Goal: Task Accomplishment & Management: Manage account settings

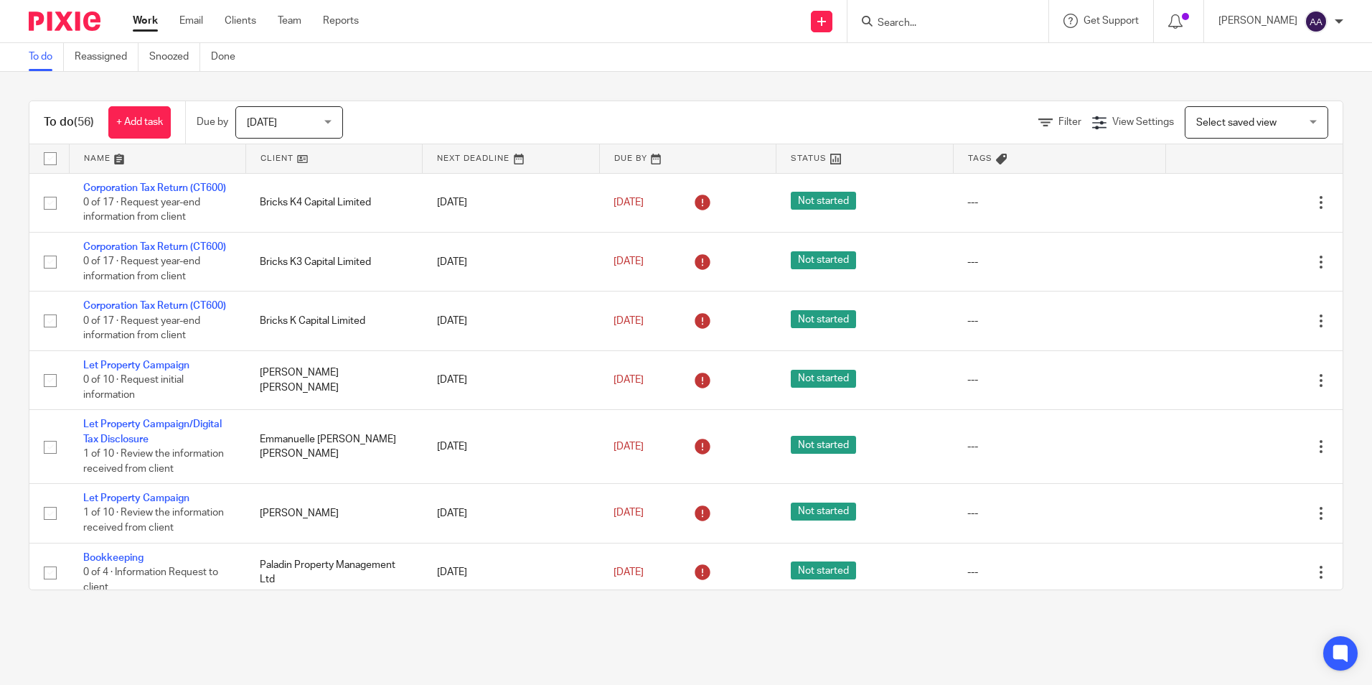
drag, startPoint x: 0, startPoint y: 109, endPoint x: 1324, endPoint y: 450, distance: 1367.5
click at [1324, 450] on div "To do (56) + Add task Due by [DATE] [DATE] [DATE] [DATE] This week Next week Th…" at bounding box center [686, 345] width 1372 height 547
click at [826, 72] on div "To do (56) + Add task Due by [DATE] [DATE] [DATE] [DATE] This week Next week Th…" at bounding box center [686, 345] width 1372 height 547
click at [33, 94] on div "To do (56) + Add task Due by [DATE] [DATE] [DATE] [DATE] This week Next week Th…" at bounding box center [686, 345] width 1372 height 547
drag, startPoint x: 32, startPoint y: 103, endPoint x: 456, endPoint y: 128, distance: 424.2
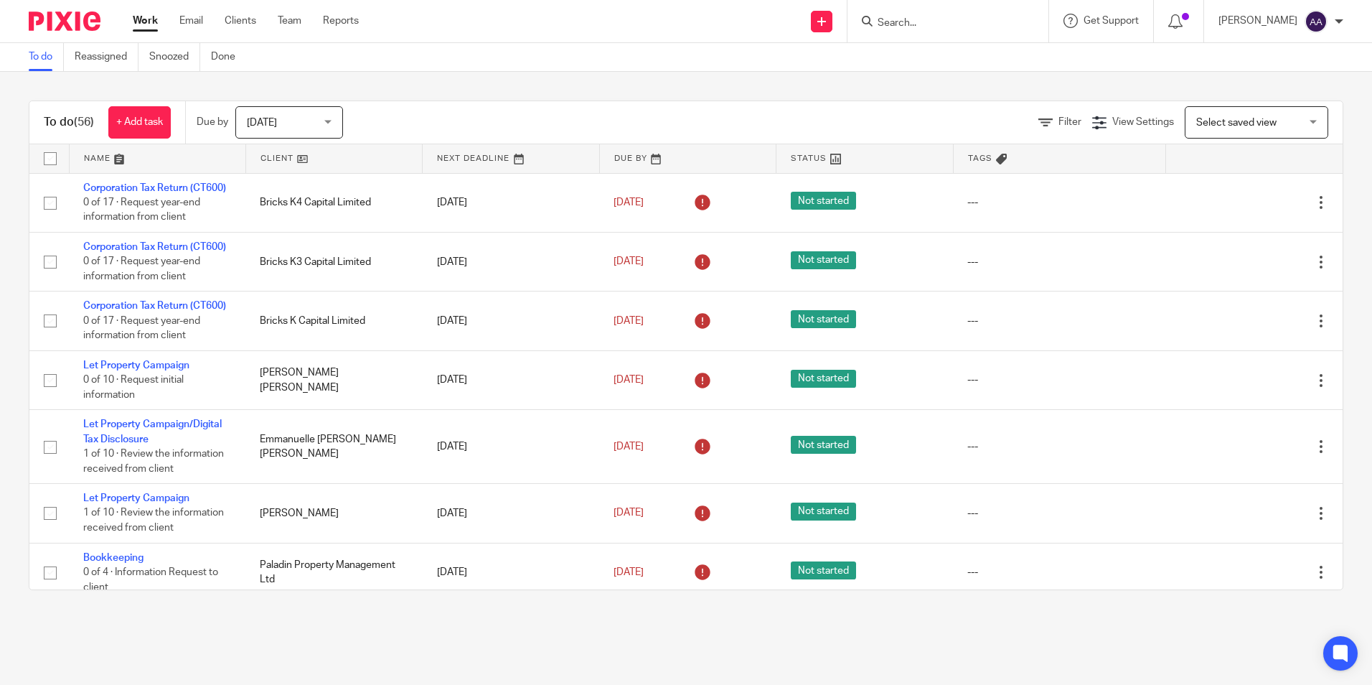
click at [456, 128] on div "To do (56) + Add task Due by Today Today Today Tomorrow This week Next week Thi…" at bounding box center [686, 122] width 1314 height 43
drag, startPoint x: 456, startPoint y: 128, endPoint x: 382, endPoint y: 92, distance: 82.5
click at [382, 92] on div "To do (56) + Add task Due by [DATE] [DATE] [DATE] [DATE] This week Next week Th…" at bounding box center [686, 345] width 1372 height 547
click at [1039, 119] on icon at bounding box center [1046, 123] width 14 height 14
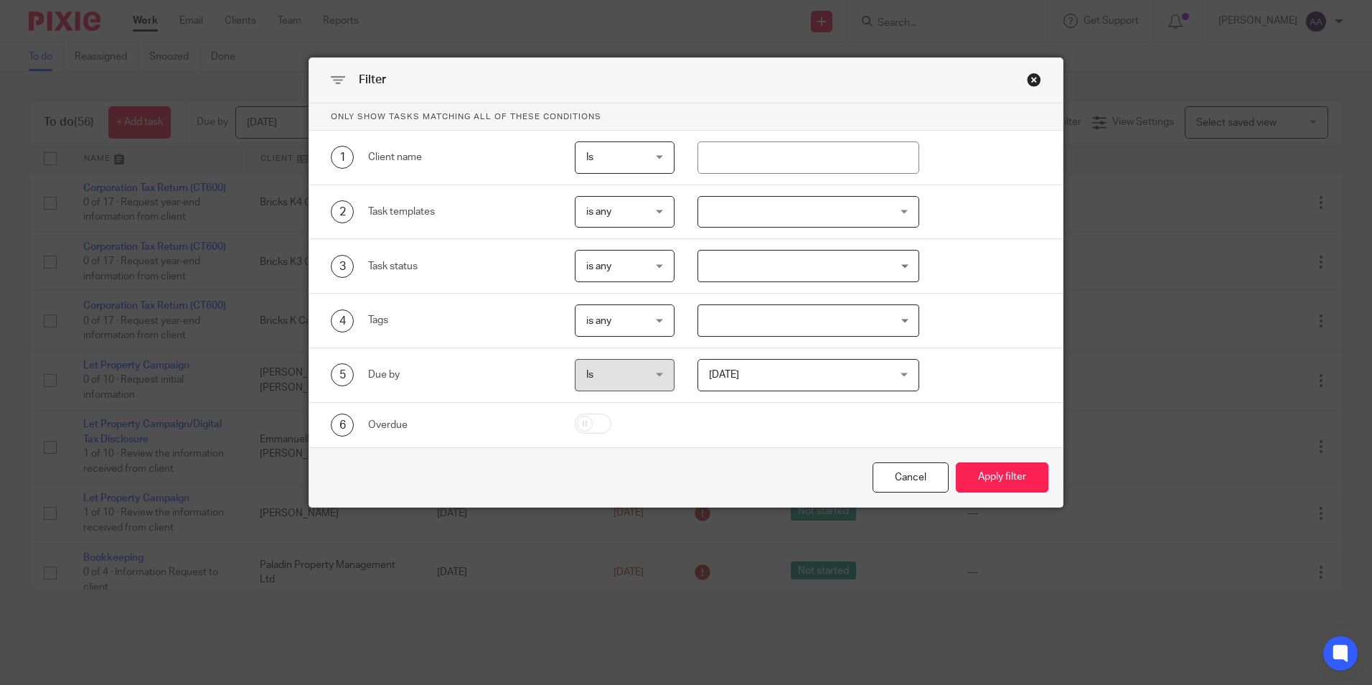
click at [1028, 83] on div "Close this dialog window" at bounding box center [1034, 79] width 14 height 14
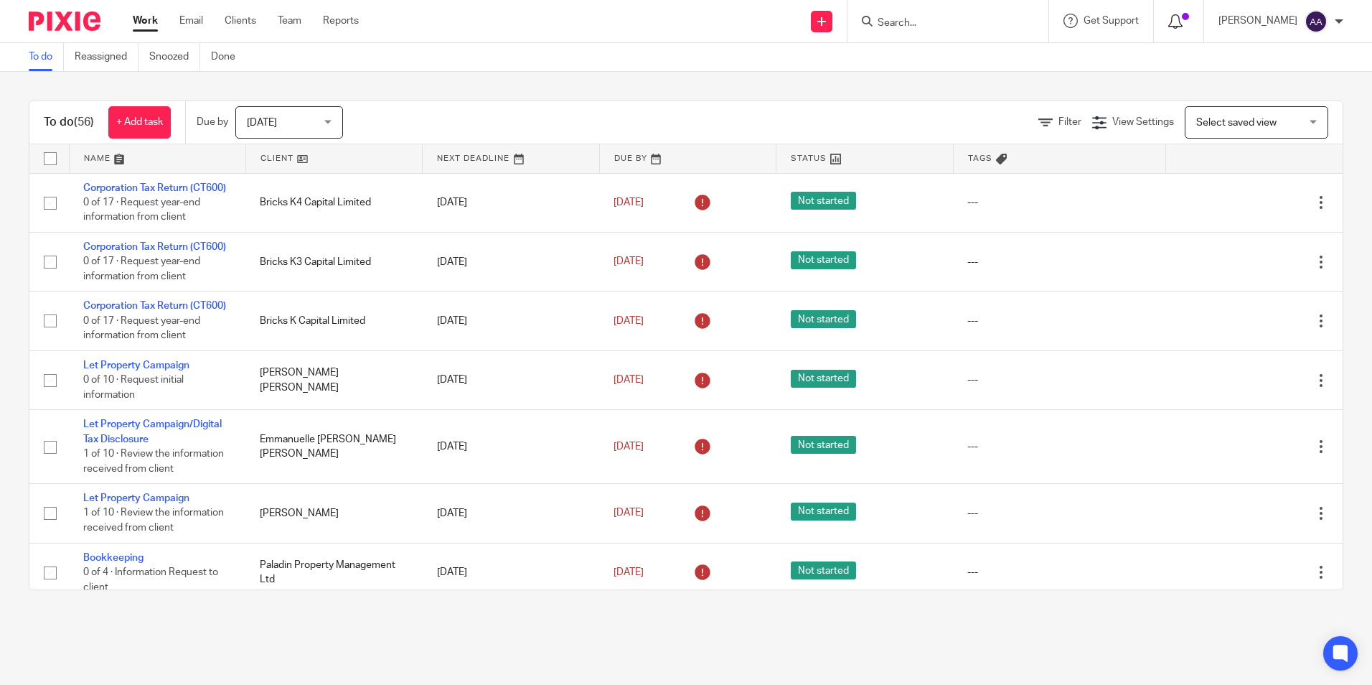
click at [1189, 19] on div at bounding box center [1179, 21] width 21 height 16
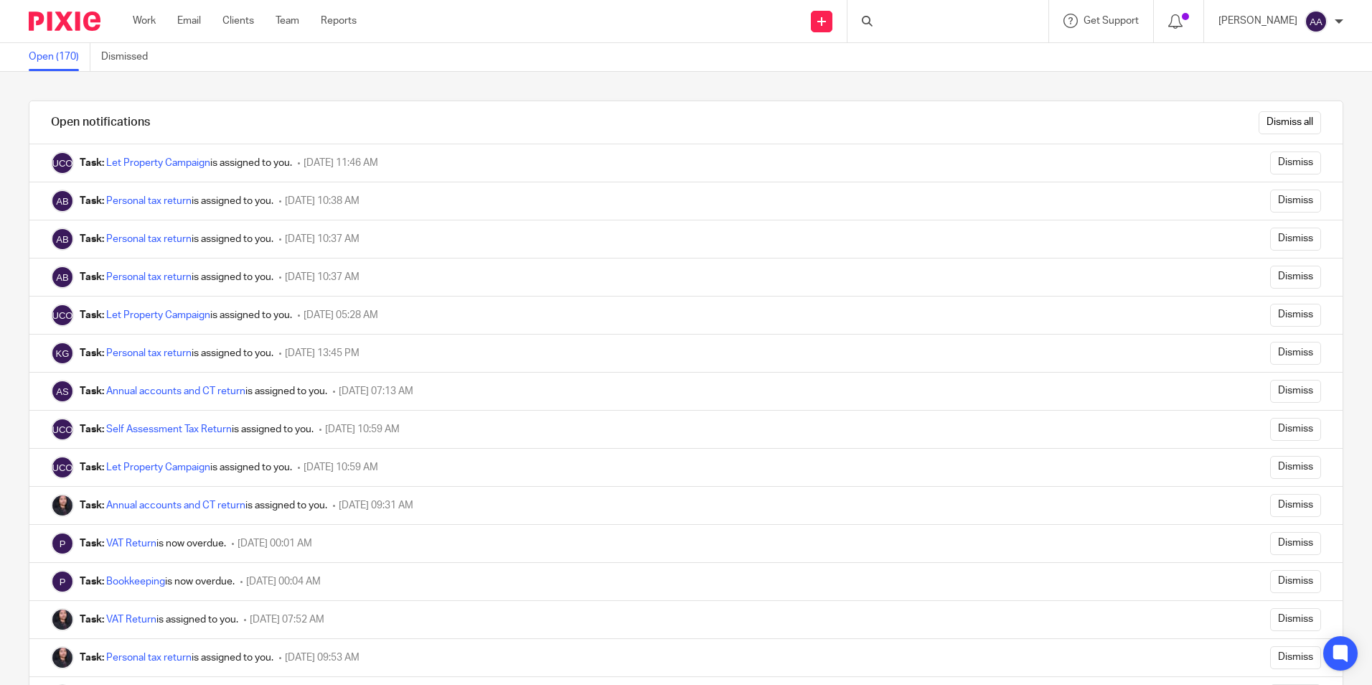
click at [97, 20] on img at bounding box center [65, 20] width 72 height 19
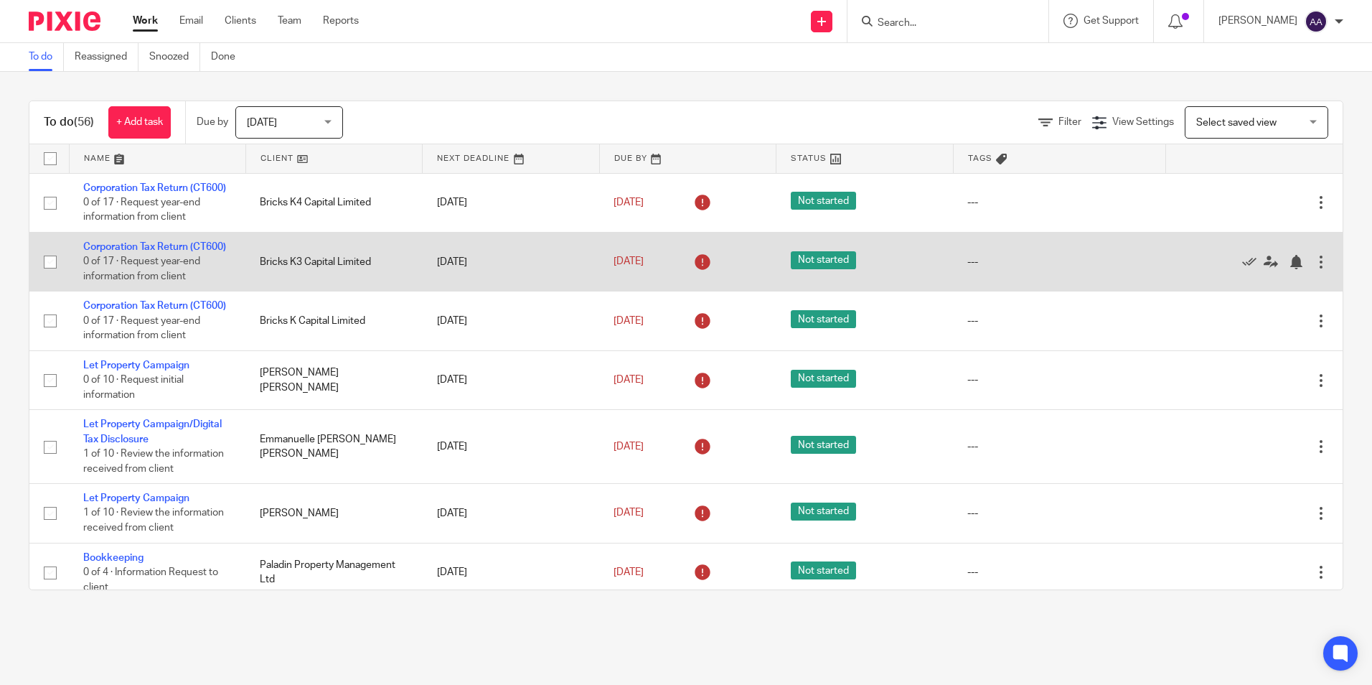
click at [692, 273] on icon at bounding box center [702, 262] width 23 height 23
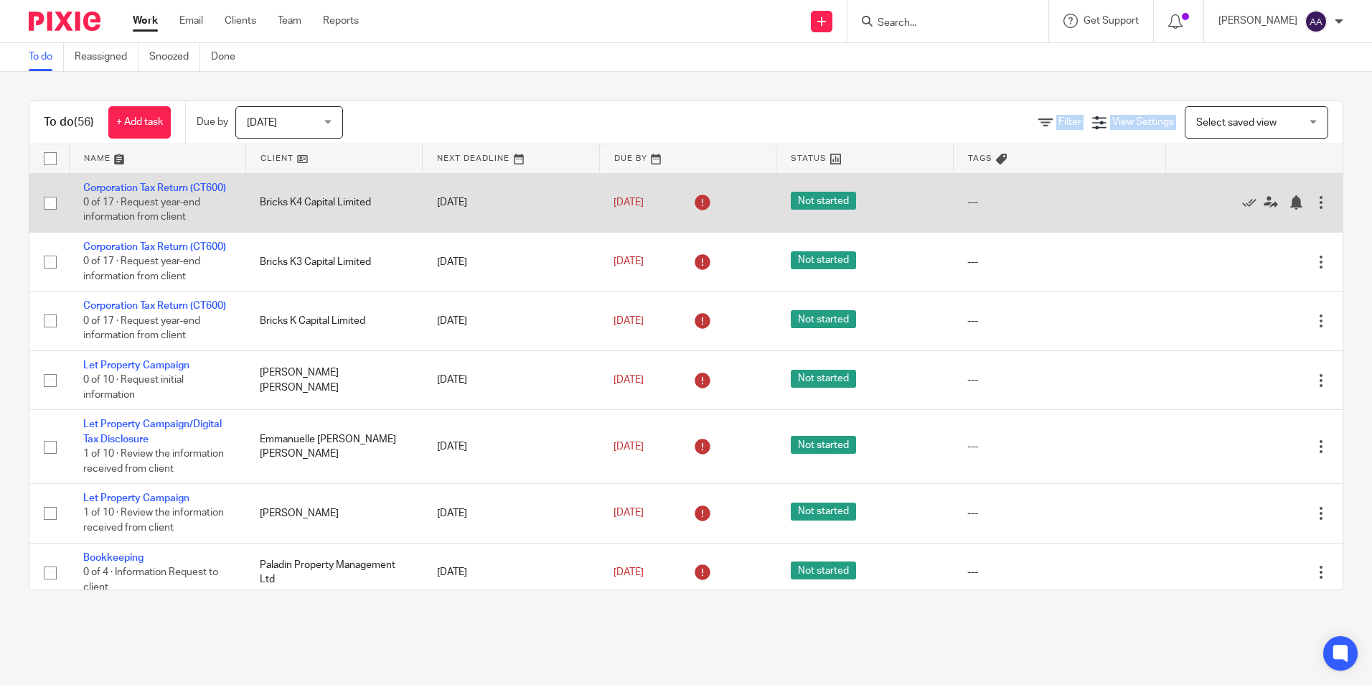
drag, startPoint x: 617, startPoint y: 79, endPoint x: 726, endPoint y: 223, distance: 180.5
click at [726, 223] on div "To do (56) + Add task Due by [DATE] [DATE] [DATE] [DATE] This week Next week Th…" at bounding box center [686, 345] width 1372 height 547
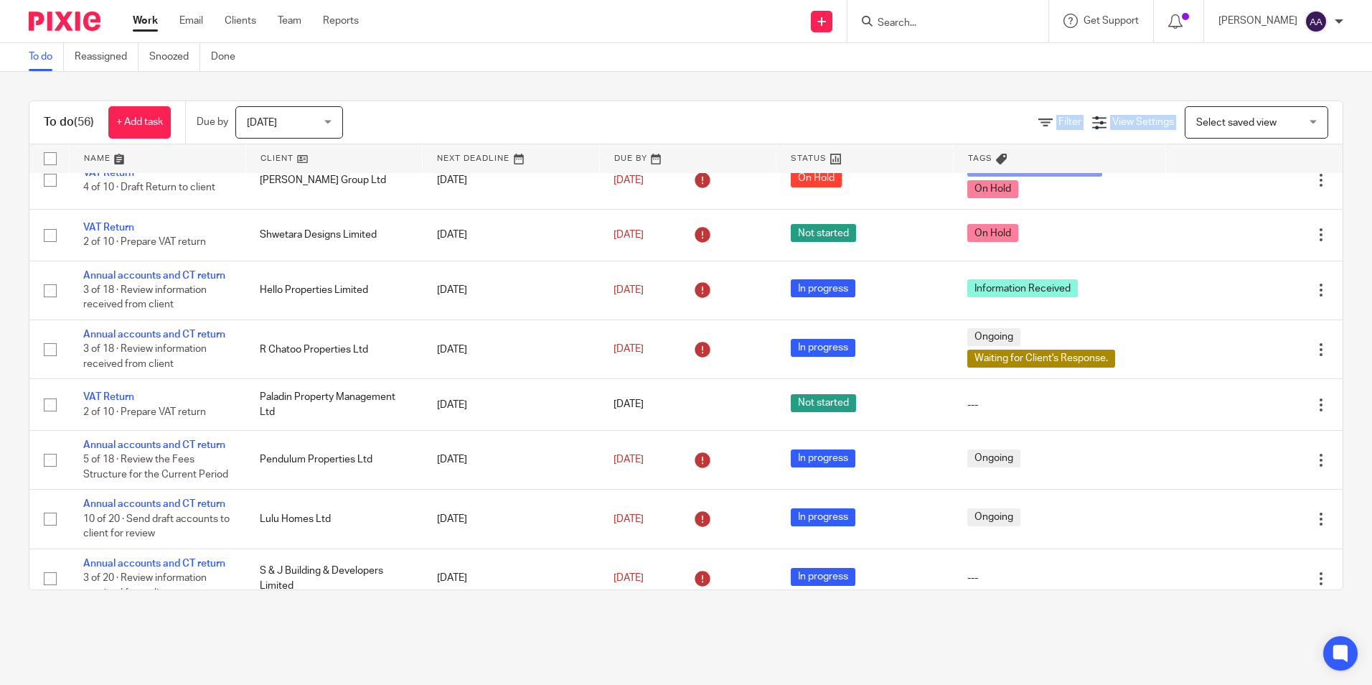
drag, startPoint x: 304, startPoint y: 303, endPoint x: 1145, endPoint y: 620, distance: 898.4
click at [1143, 627] on main "To do Reassigned Snoozed Done To do (56) + Add task Due by [DATE] [DATE] [DATE]…" at bounding box center [686, 342] width 1372 height 685
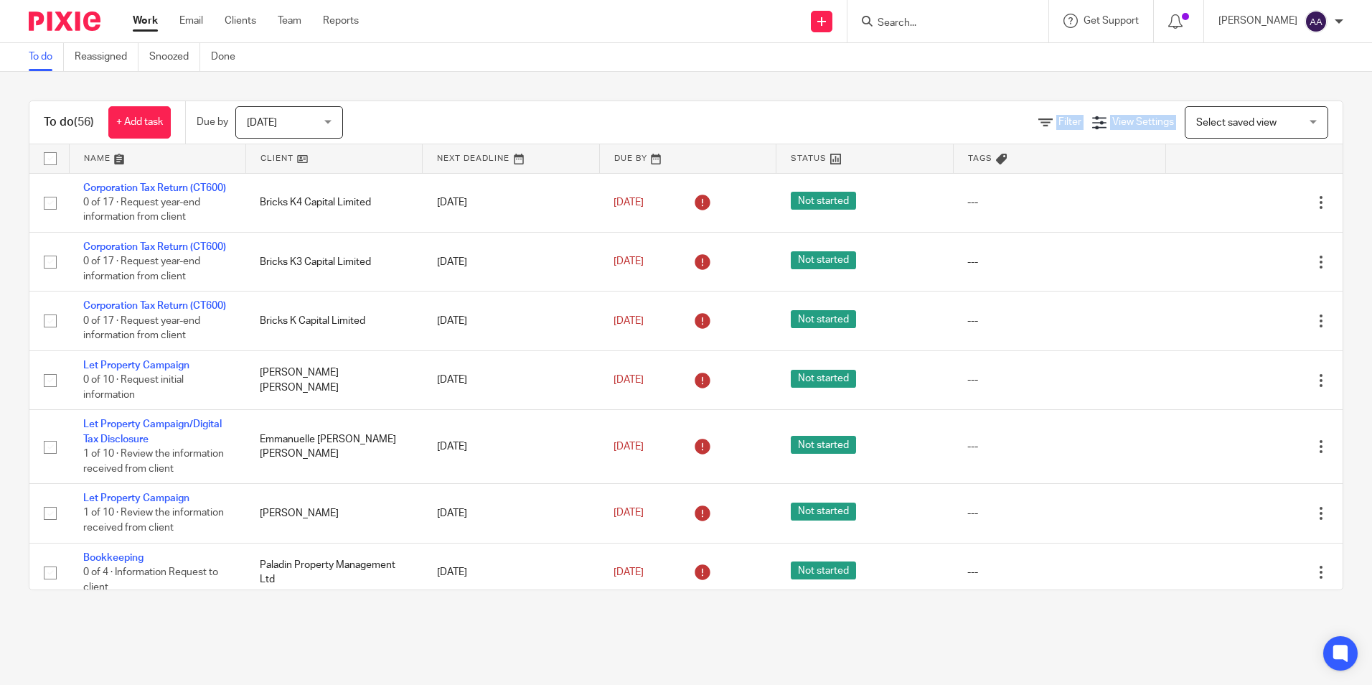
click at [654, 116] on div "Filter View Settings View Settings Manage saved views Select saved view Select …" at bounding box center [855, 122] width 975 height 32
